Goal: Find contact information: Obtain details needed to contact an individual or organization

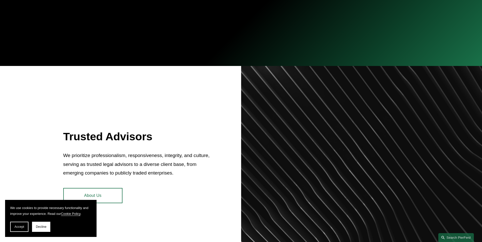
scroll to position [152, 0]
click at [41, 227] on span "Decline" at bounding box center [41, 227] width 11 height 4
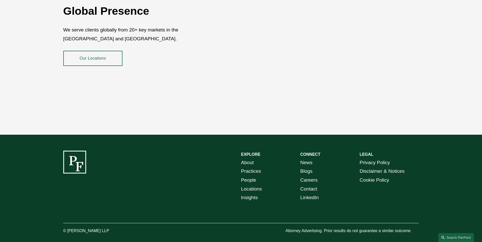
scroll to position [928, 0]
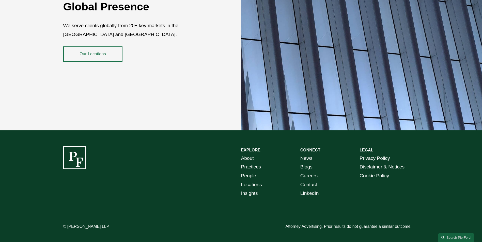
drag, startPoint x: 114, startPoint y: 221, endPoint x: 66, endPoint y: 226, distance: 48.0
click at [66, 226] on p "© [PERSON_NAME] LLP" at bounding box center [100, 226] width 74 height 7
copy p "Pierson Ferdinand LLP"
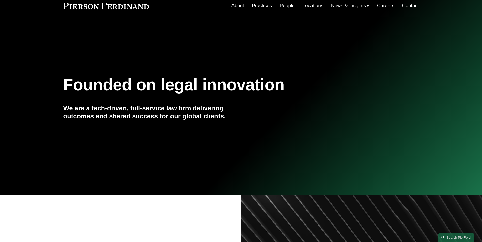
scroll to position [0, 0]
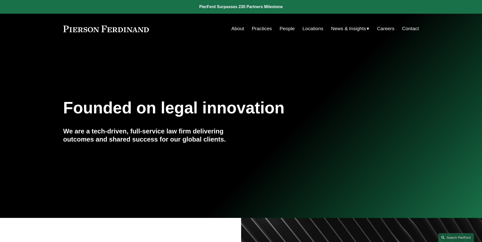
click at [288, 28] on link "People" at bounding box center [286, 29] width 15 height 10
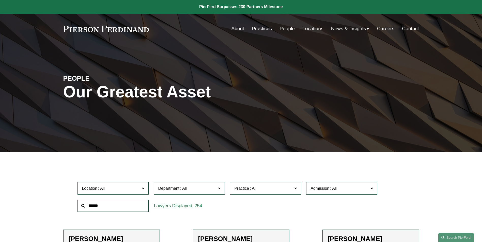
click at [115, 184] on label "Location" at bounding box center [112, 188] width 71 height 12
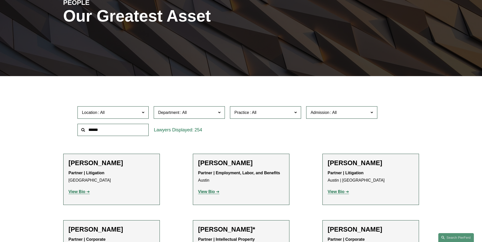
scroll to position [76, 0]
drag, startPoint x: 360, startPoint y: 126, endPoint x: 345, endPoint y: 121, distance: 15.7
click at [365, 124] on div "Location All Atlanta Austin Boston Charlotte Chicago Cincinnati Cleveland Colum…" at bounding box center [241, 121] width 332 height 35
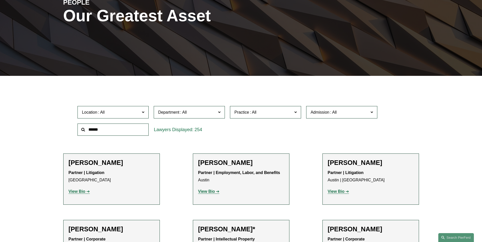
click at [0, 0] on ul "All Atlanta Austin Boston Charlotte Chicago Cincinnati Cleveland Columbus Dalla…" at bounding box center [0, 0] width 0 height 0
click at [0, 0] on link "All" at bounding box center [0, 0] width 0 height 0
click at [96, 129] on input "text" at bounding box center [112, 130] width 71 height 12
paste input "**********"
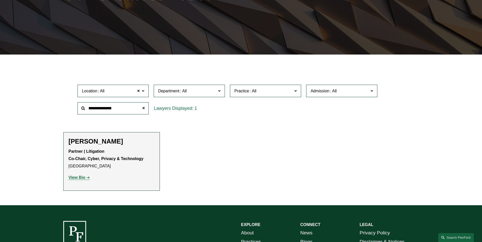
scroll to position [127, 0]
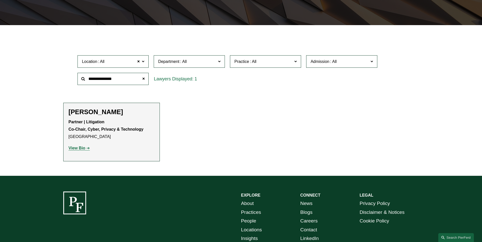
type input "**********"
click at [90, 131] on strong "Partner | Litigation Co-Chair, Cyber, Privacy & Technology" at bounding box center [106, 126] width 75 height 12
click at [92, 113] on h2 "[PERSON_NAME]" at bounding box center [112, 112] width 86 height 8
click at [103, 113] on h2 "[PERSON_NAME]" at bounding box center [112, 112] width 86 height 8
click at [84, 148] on strong "View Bio" at bounding box center [77, 148] width 17 height 4
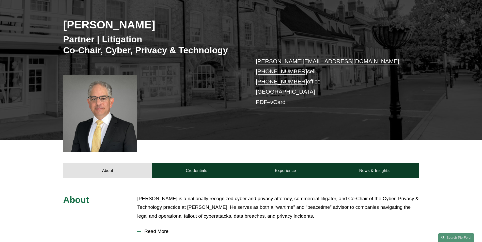
scroll to position [76, 0]
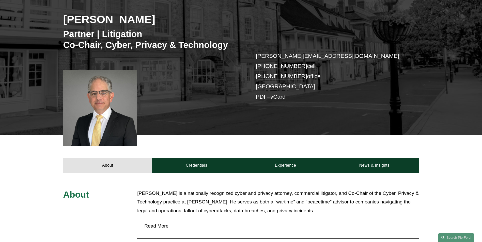
click at [282, 99] on link "vCard" at bounding box center [277, 97] width 15 height 6
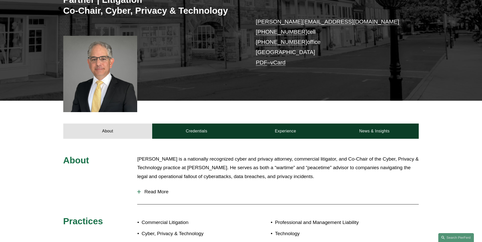
scroll to position [102, 0]
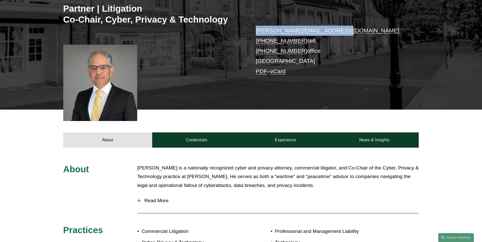
drag, startPoint x: 335, startPoint y: 33, endPoint x: 256, endPoint y: 32, distance: 78.8
click at [256, 32] on p "[PERSON_NAME][EMAIL_ADDRESS][DOMAIN_NAME] [PHONE_NUMBER] cell [PHONE_NUMBER] of…" at bounding box center [330, 51] width 148 height 51
copy link "[PERSON_NAME][EMAIL_ADDRESS][DOMAIN_NAME]"
